Goal: Task Accomplishment & Management: Complete application form

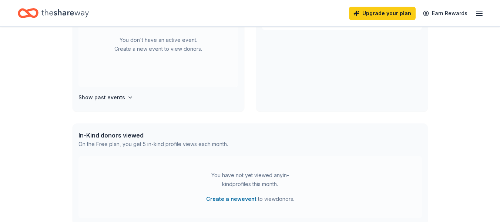
scroll to position [208, 0]
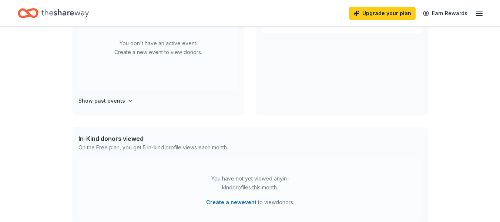
click at [215, 146] on div "On the Free plan, you get 5 in-kind profile views each month." at bounding box center [153, 147] width 150 height 9
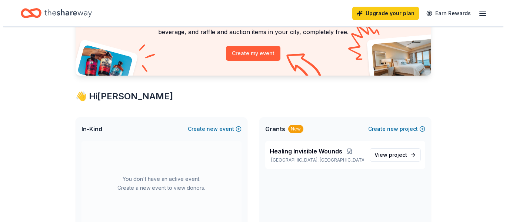
scroll to position [0, 0]
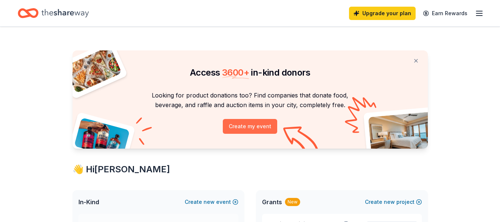
click at [237, 126] on button "Create my event" at bounding box center [250, 126] width 54 height 15
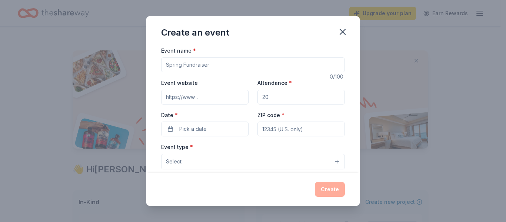
click at [279, 95] on input "Attendance *" at bounding box center [300, 97] width 87 height 15
type input "200"
click at [205, 100] on input "Event website" at bounding box center [204, 97] width 87 height 15
type input "www.perrf.org"
click at [216, 66] on input "Event name *" at bounding box center [253, 64] width 184 height 15
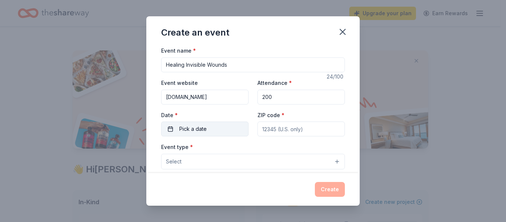
type input "Healing Invisible Wounds"
click at [206, 125] on span "Pick a date" at bounding box center [192, 128] width 27 height 9
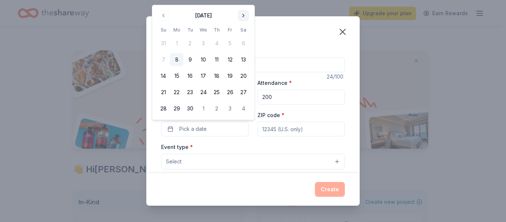
click at [243, 15] on button "Go to next month" at bounding box center [243, 15] width 10 height 10
click at [244, 17] on button "Go to next month" at bounding box center [243, 15] width 10 height 10
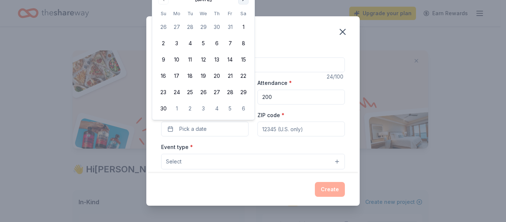
click at [244, 17] on th "Sa" at bounding box center [243, 14] width 13 height 8
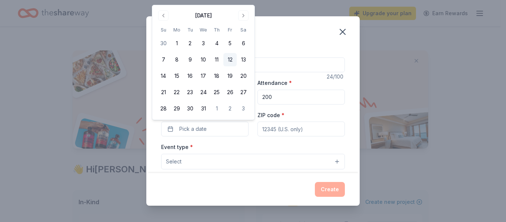
click at [229, 57] on button "12" at bounding box center [229, 59] width 13 height 13
click at [274, 127] on input "ZIP code *" at bounding box center [300, 128] width 87 height 15
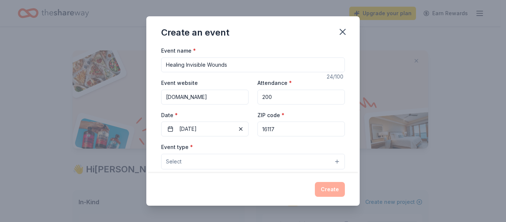
type input "16117"
click at [332, 160] on button "Select" at bounding box center [253, 162] width 184 height 16
click at [193, 162] on button "Select" at bounding box center [253, 162] width 184 height 16
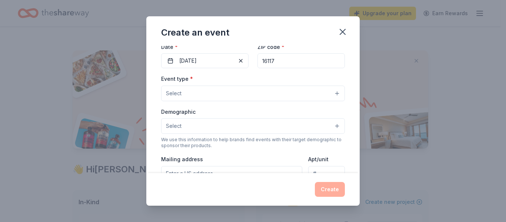
scroll to position [67, 0]
click at [329, 94] on button "Select" at bounding box center [253, 95] width 184 height 16
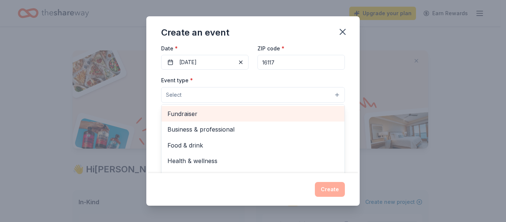
click at [184, 112] on span "Fundraiser" at bounding box center [252, 114] width 171 height 10
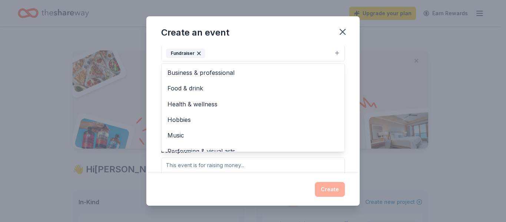
scroll to position [99, 0]
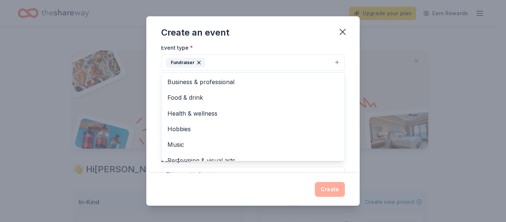
click at [347, 58] on div "Event name * Healing Invisible Wounds 24 /100 Event website www.perrf.org Atten…" at bounding box center [252, 109] width 213 height 127
click at [329, 61] on button "Fundraiser" at bounding box center [253, 62] width 184 height 16
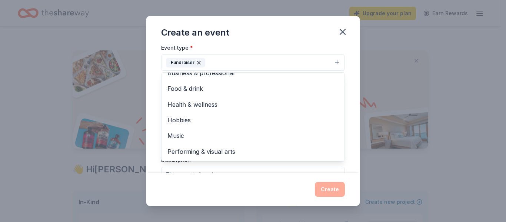
click at [351, 114] on div "Event name * Healing Invisible Wounds 24 /100 Event website www.perrf.org Atten…" at bounding box center [252, 109] width 213 height 127
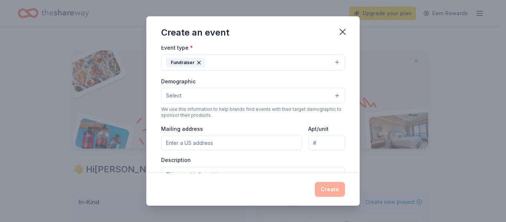
click at [331, 95] on button "Select" at bounding box center [253, 96] width 184 height 16
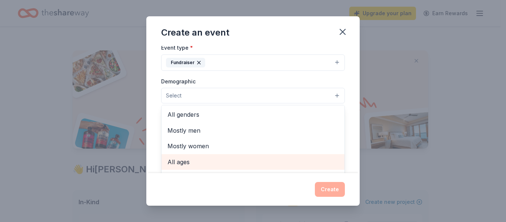
click at [177, 161] on span "All ages" at bounding box center [252, 162] width 171 height 10
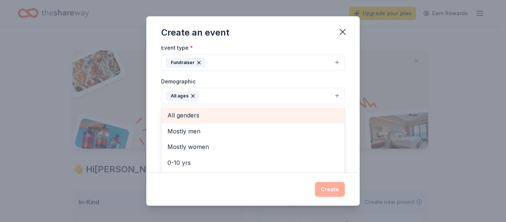
click at [182, 117] on span "All genders" at bounding box center [252, 115] width 171 height 10
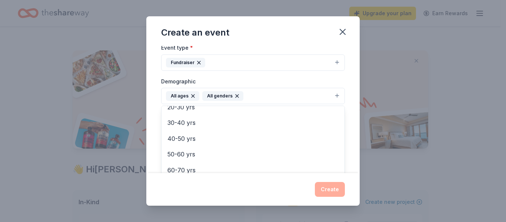
scroll to position [87, 0]
click at [350, 151] on div "Event name * Healing Invisible Wounds 24 /100 Event website www.perrf.org Atten…" at bounding box center [252, 109] width 213 height 127
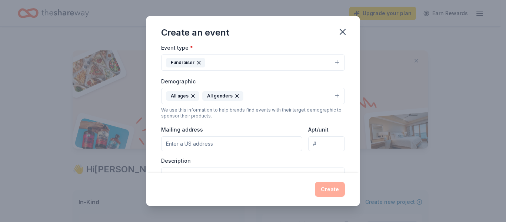
click at [260, 143] on input "Mailing address" at bounding box center [231, 143] width 141 height 15
type input "3242 Shaffer Road, Ellwood City, PA, 16117"
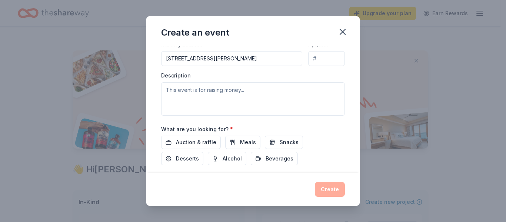
scroll to position [183, 0]
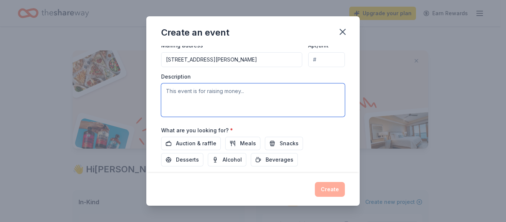
click at [169, 94] on textarea at bounding box center [253, 99] width 184 height 33
paste textarea "Join our Holiday Gift Card Fundraiser for a chance to win 40 gift cards totalin…"
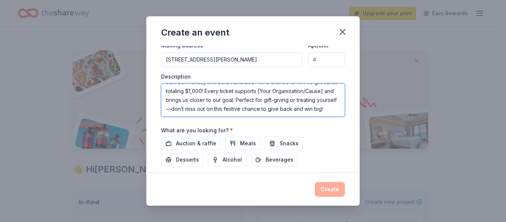
scroll to position [0, 0]
click at [187, 89] on textarea "Join our Holiday Gift Card Fundraiser for a chance to win 40 gift cards totalin…" at bounding box center [253, 99] width 184 height 33
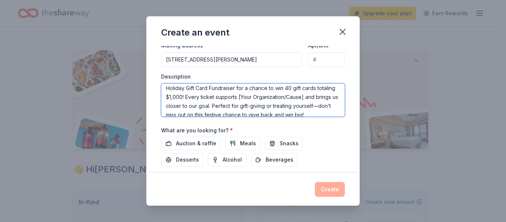
click at [323, 98] on textarea "Holiday Gift Card Fundraiser for a chance to win 40 gift cards totaling $1,000!…" at bounding box center [253, 99] width 184 height 33
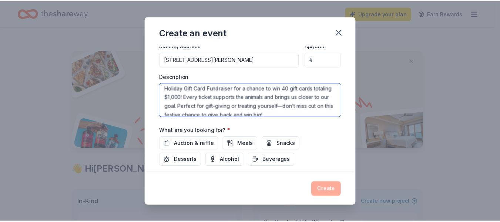
scroll to position [9, 0]
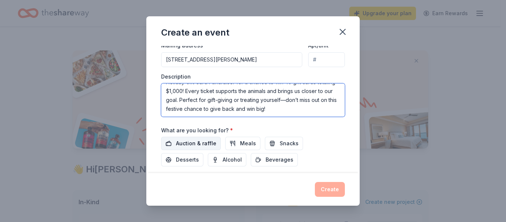
type textarea "Holiday Gift Card Fundraiser for a chance to win 40 gift cards totaling $1,000!…"
click at [189, 141] on span "Auction & raffle" at bounding box center [196, 143] width 40 height 9
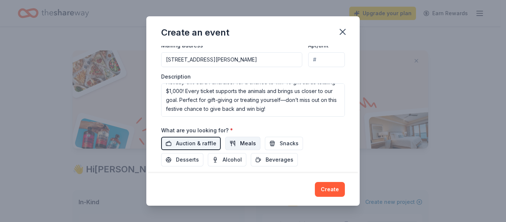
click at [242, 141] on span "Meals" at bounding box center [248, 143] width 16 height 9
click at [281, 142] on span "Snacks" at bounding box center [288, 143] width 19 height 9
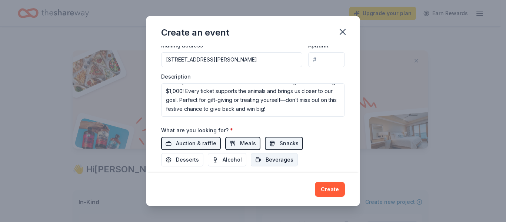
click at [273, 159] on span "Beverages" at bounding box center [279, 159] width 28 height 9
click at [230, 159] on span "Alcohol" at bounding box center [231, 159] width 19 height 9
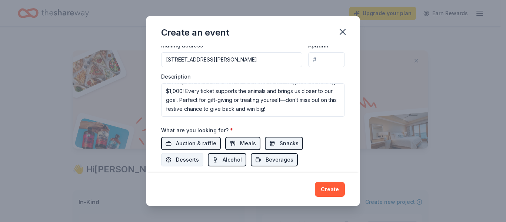
click at [183, 157] on span "Desserts" at bounding box center [187, 159] width 23 height 9
click at [329, 188] on button "Create" at bounding box center [330, 189] width 30 height 15
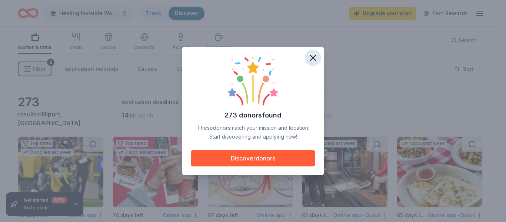
click at [313, 55] on icon "button" at bounding box center [313, 58] width 10 height 10
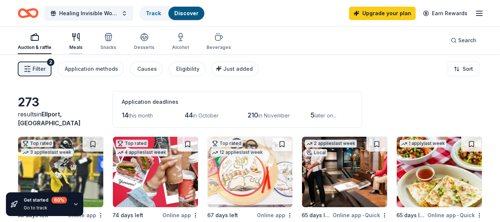
click at [80, 41] on div "Meals" at bounding box center [75, 42] width 13 height 18
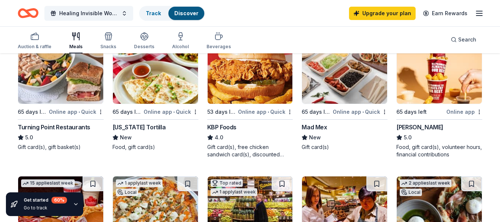
scroll to position [102, 0]
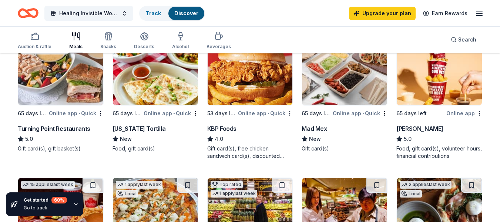
click at [333, 91] on img at bounding box center [344, 70] width 85 height 70
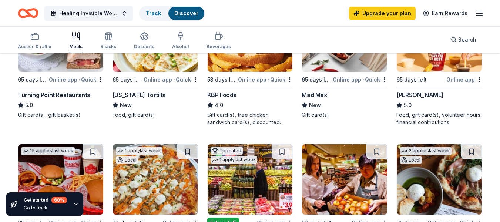
scroll to position [96, 0]
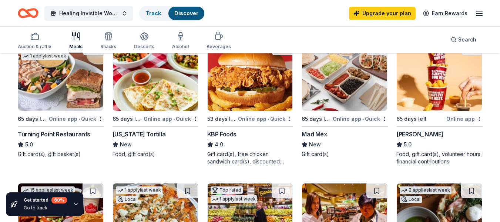
click at [458, 117] on div "Online app" at bounding box center [464, 118] width 36 height 9
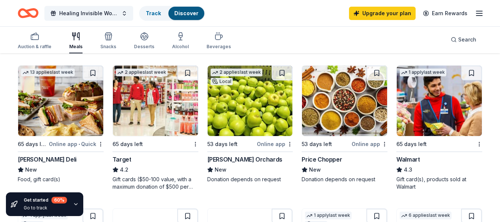
scroll to position [373, 0]
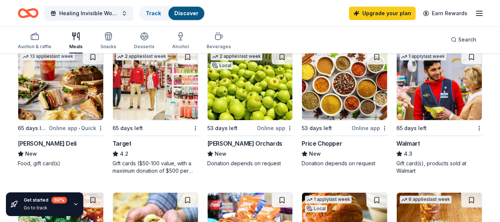
click at [241, 142] on div "Soergel Orchards" at bounding box center [244, 143] width 75 height 9
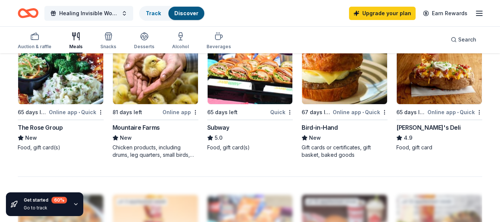
scroll to position [540, 0]
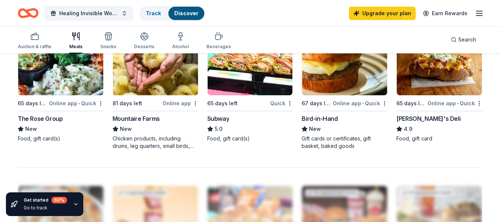
click at [235, 80] on img at bounding box center [250, 60] width 85 height 70
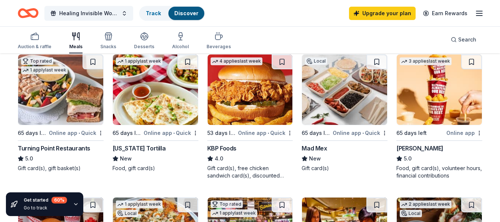
scroll to position [80, 0]
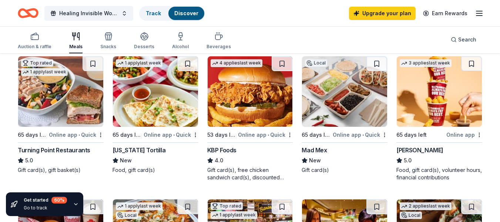
drag, startPoint x: 499, startPoint y: 50, endPoint x: 494, endPoint y: -4, distance: 54.6
click at [494, 0] on html "10% Healing Invisible Wounds Track Discover Upgrade your plan Earn Rewards Auct…" at bounding box center [250, 31] width 500 height 222
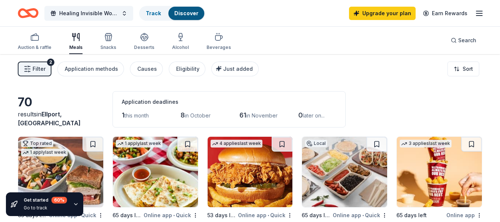
click at [363, 78] on div "Filter 2 Application methods Causes Eligibility Just added Sort" at bounding box center [250, 69] width 500 height 30
click at [104, 36] on icon "button" at bounding box center [108, 37] width 9 height 9
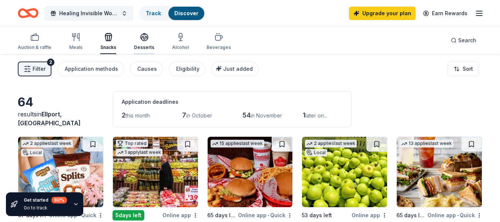
click at [141, 38] on icon "button" at bounding box center [144, 37] width 9 height 9
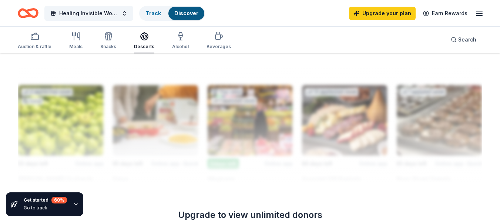
scroll to position [630, 0]
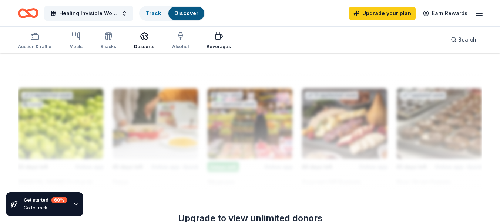
click at [219, 46] on div "Beverages" at bounding box center [219, 47] width 24 height 6
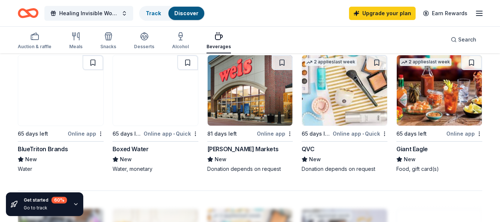
scroll to position [504, 0]
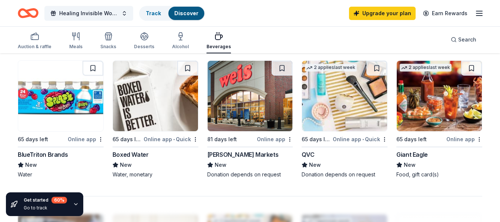
click at [409, 153] on div "Giant Eagle" at bounding box center [411, 154] width 31 height 9
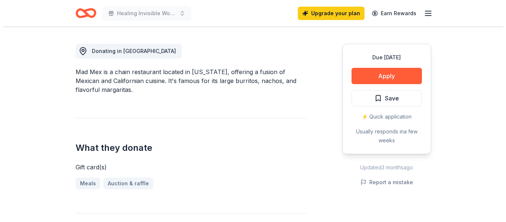
scroll to position [195, 0]
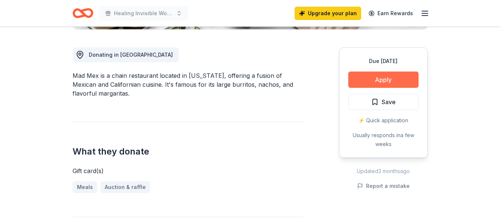
click at [373, 75] on button "Apply" at bounding box center [383, 79] width 70 height 16
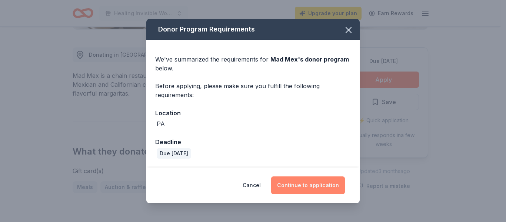
click at [294, 185] on button "Continue to application" at bounding box center [308, 185] width 74 height 18
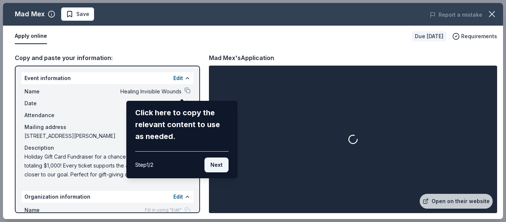
click at [211, 167] on button "Next" at bounding box center [216, 164] width 24 height 15
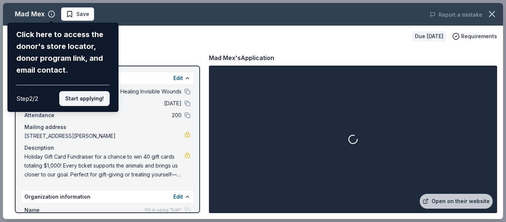
click at [74, 96] on button "Start applying!" at bounding box center [84, 98] width 50 height 15
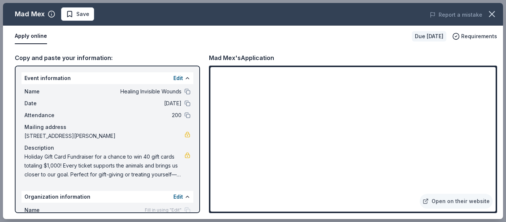
drag, startPoint x: 196, startPoint y: 131, endPoint x: 194, endPoint y: 169, distance: 38.2
click at [194, 169] on div "Mad Mex Save Report a mistake Apply online Due in 65 days Requirements Copy and…" at bounding box center [253, 111] width 500 height 216
drag, startPoint x: 196, startPoint y: 162, endPoint x: 196, endPoint y: 203, distance: 41.1
click at [196, 203] on div "Mad Mex Save Report a mistake Apply online Due in 65 days Requirements Copy and…" at bounding box center [253, 111] width 500 height 216
drag, startPoint x: 195, startPoint y: 84, endPoint x: 184, endPoint y: 189, distance: 105.3
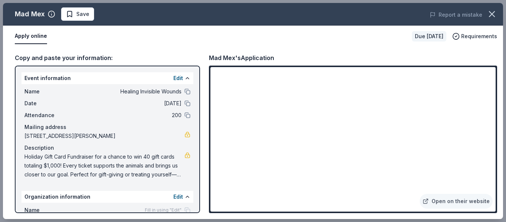
click at [184, 189] on div "Mad Mex Save Report a mistake Apply online Due in 65 days Requirements Copy and…" at bounding box center [253, 111] width 500 height 216
click at [195, 208] on div "Mad Mex Save Report a mistake Apply online Due in 65 days Requirements Copy and…" at bounding box center [253, 111] width 500 height 216
drag, startPoint x: 196, startPoint y: 158, endPoint x: 198, endPoint y: 192, distance: 34.8
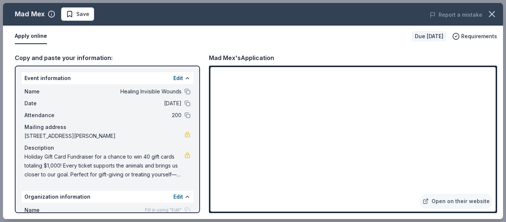
click at [198, 192] on div "Mad Mex Save Report a mistake Apply online Due in 65 days Requirements Copy and…" at bounding box center [253, 111] width 500 height 216
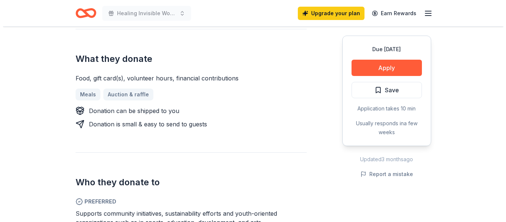
scroll to position [304, 0]
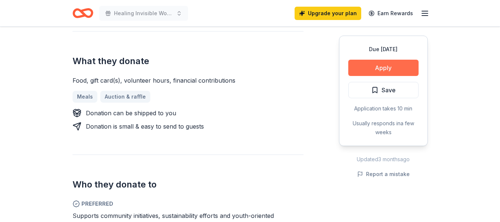
click at [373, 68] on button "Apply" at bounding box center [383, 68] width 70 height 16
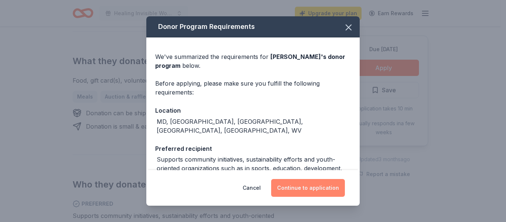
click at [291, 189] on button "Continue to application" at bounding box center [308, 188] width 74 height 18
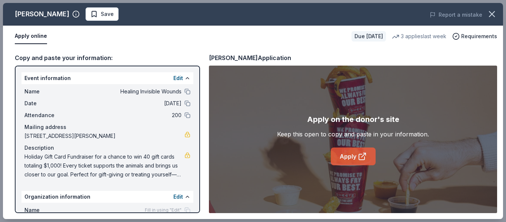
click at [351, 155] on link "Apply" at bounding box center [353, 156] width 45 height 18
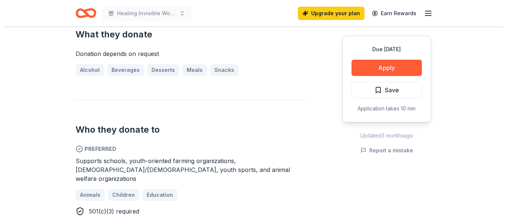
scroll to position [302, 0]
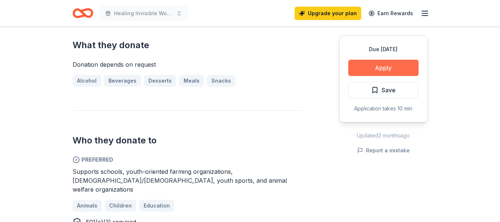
click at [375, 66] on button "Apply" at bounding box center [383, 68] width 70 height 16
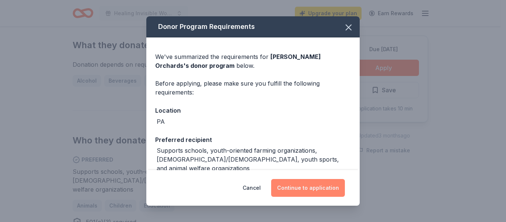
click at [292, 187] on button "Continue to application" at bounding box center [308, 188] width 74 height 18
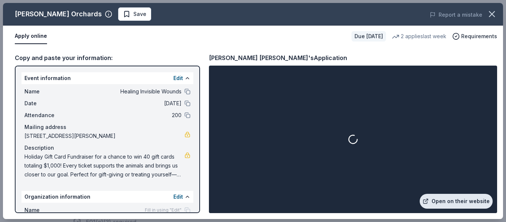
click at [443, 197] on link "Open on their website" at bounding box center [455, 201] width 73 height 15
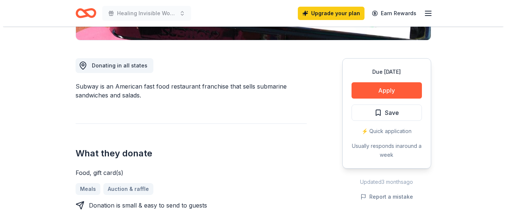
scroll to position [171, 0]
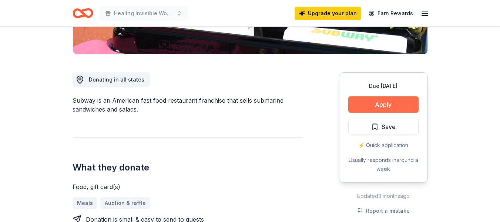
click at [376, 103] on button "Apply" at bounding box center [383, 104] width 70 height 16
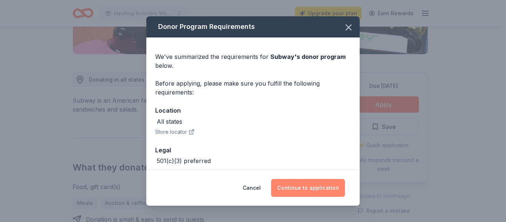
click at [301, 185] on button "Continue to application" at bounding box center [308, 188] width 74 height 18
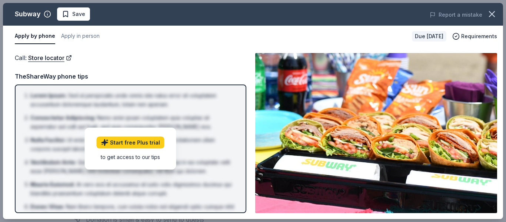
drag, startPoint x: 505, startPoint y: 81, endPoint x: 504, endPoint y: 112, distance: 30.8
click at [500, 112] on div "Subway Save Report a mistake Apply by phone Apply in person Due [DATE] Requirem…" at bounding box center [253, 111] width 506 height 222
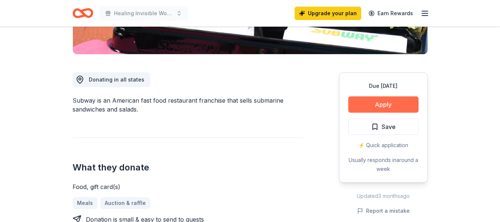
click at [356, 104] on button "Apply" at bounding box center [383, 104] width 70 height 16
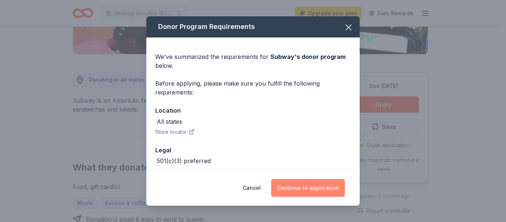
click at [291, 185] on button "Continue to application" at bounding box center [308, 188] width 74 height 18
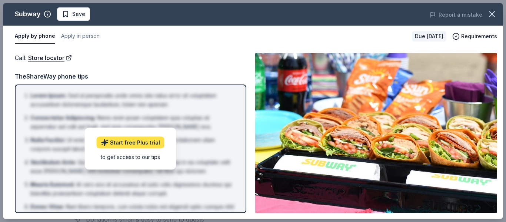
click at [131, 141] on link "Start free Plus trial" at bounding box center [131, 143] width 68 height 12
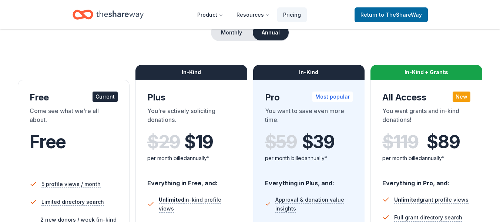
scroll to position [76, 0]
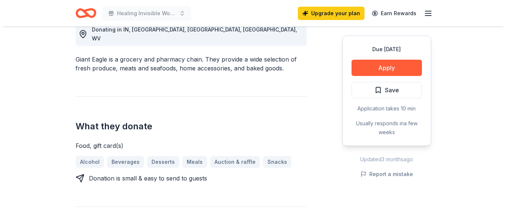
scroll to position [215, 0]
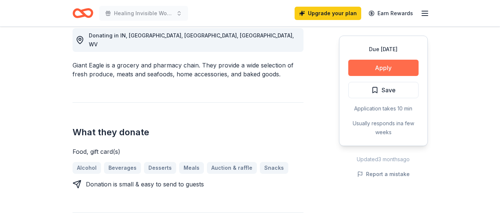
click at [372, 66] on button "Apply" at bounding box center [383, 68] width 70 height 16
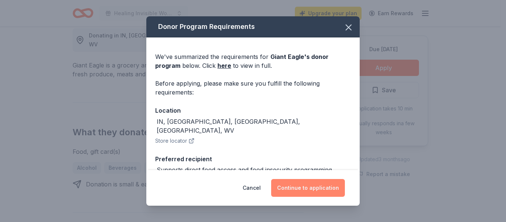
click at [304, 192] on button "Continue to application" at bounding box center [308, 188] width 74 height 18
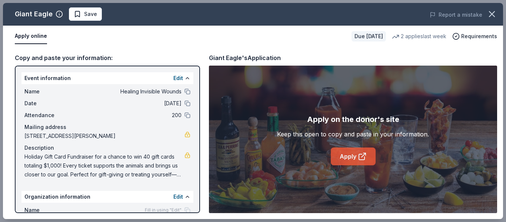
click at [350, 153] on link "Apply" at bounding box center [353, 156] width 45 height 18
